Goal: Task Accomplishment & Management: Use online tool/utility

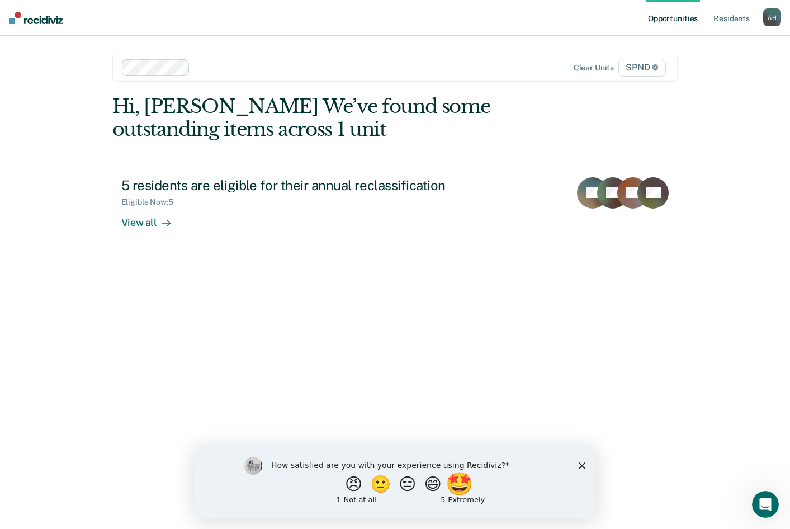
click at [464, 484] on button "🤩" at bounding box center [460, 483] width 30 height 22
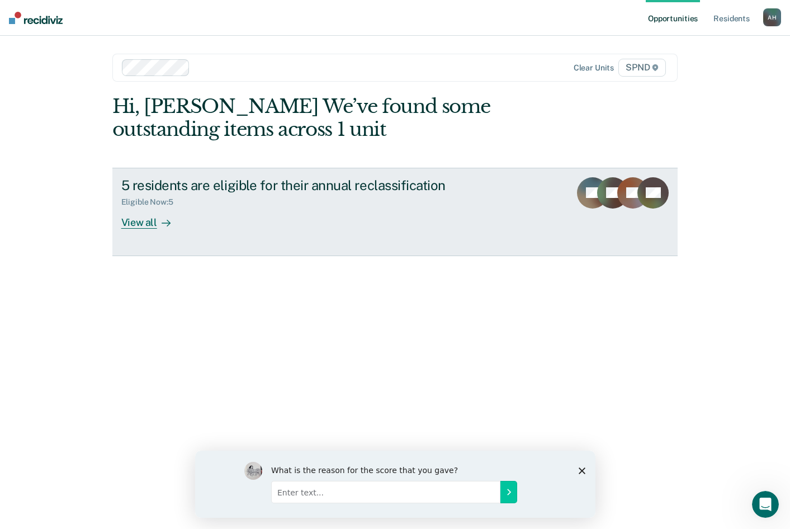
click at [550, 211] on link "5 residents are eligible for their annual reclassification Eligible Now : 5 Vie…" at bounding box center [395, 212] width 566 height 88
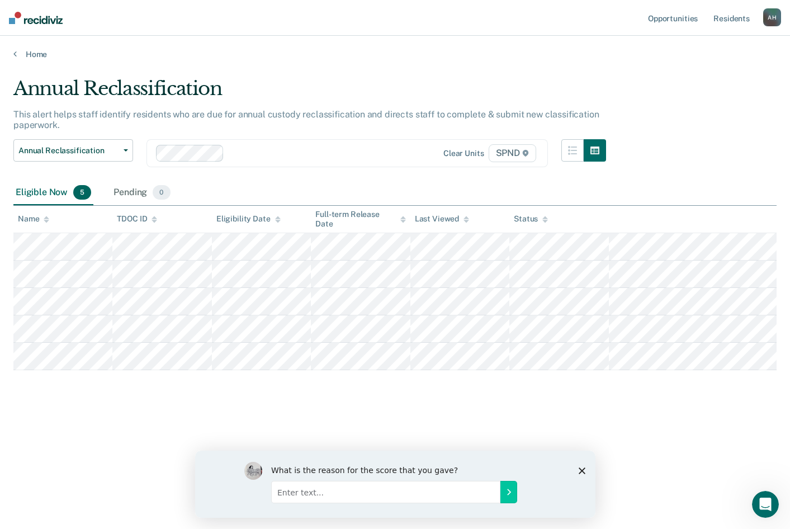
click at [293, 492] on input "Enter text..." at bounding box center [384, 491] width 229 height 22
click at [583, 469] on icon "Close survey" at bounding box center [581, 470] width 7 height 7
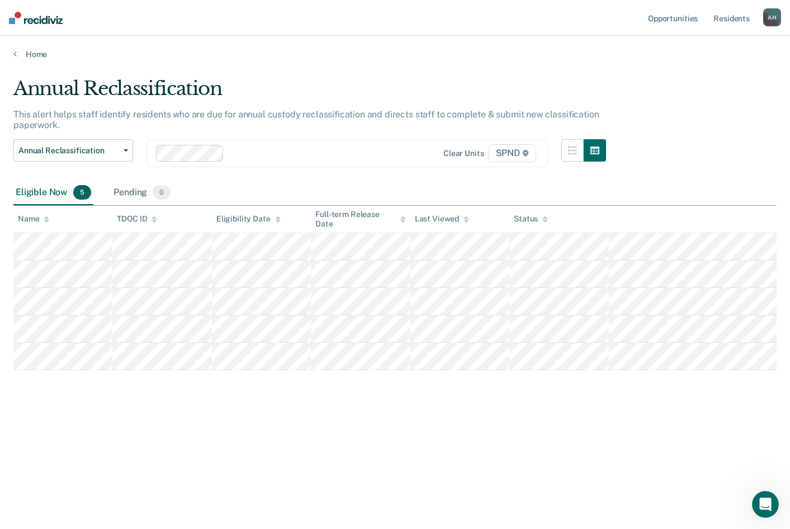
click at [344, 436] on div "Annual Reclassification This alert helps staff identify residents who are due f…" at bounding box center [394, 261] width 763 height 368
